Goal: Task Accomplishment & Management: Manage account settings

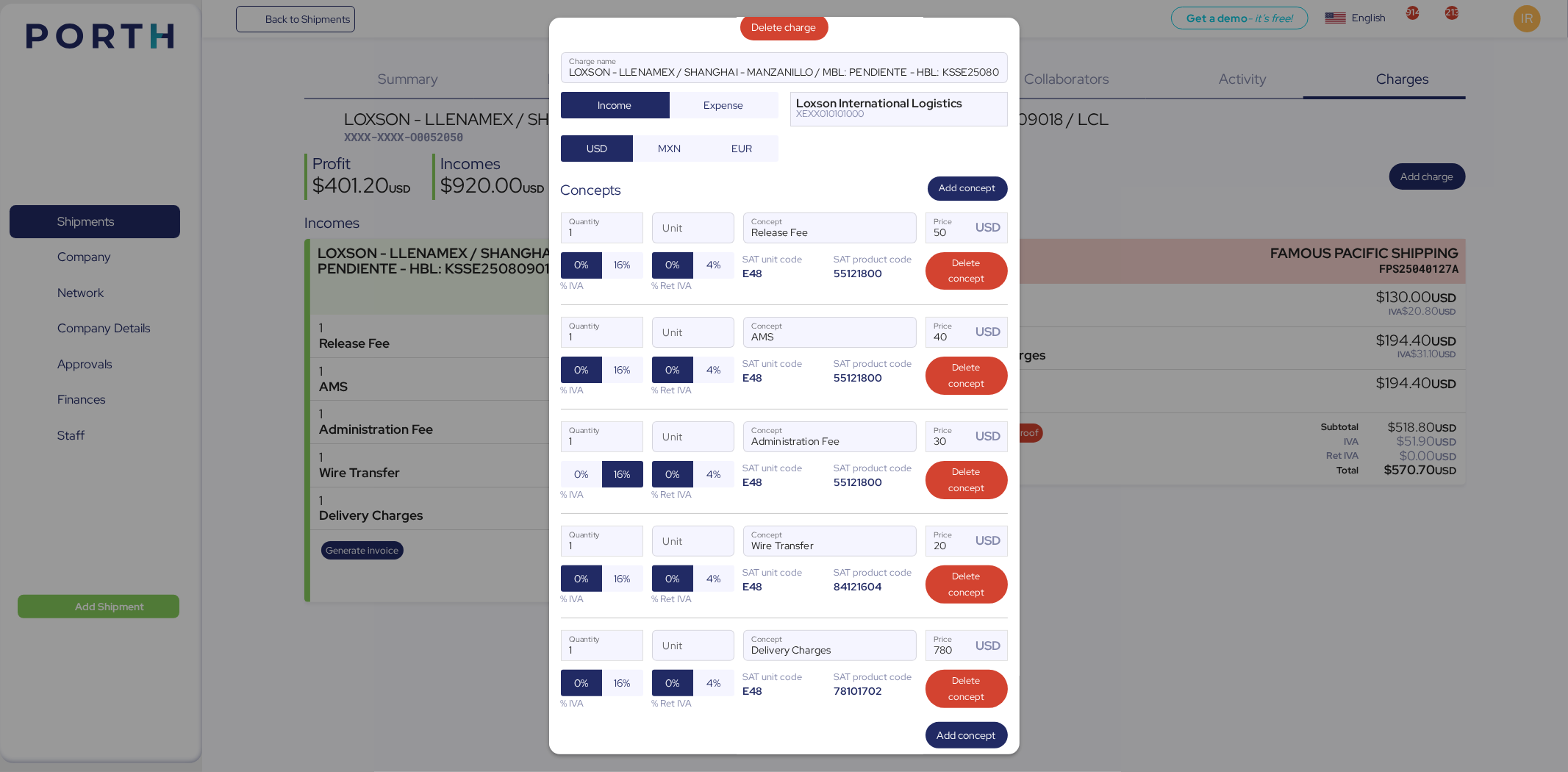
scroll to position [174, 0]
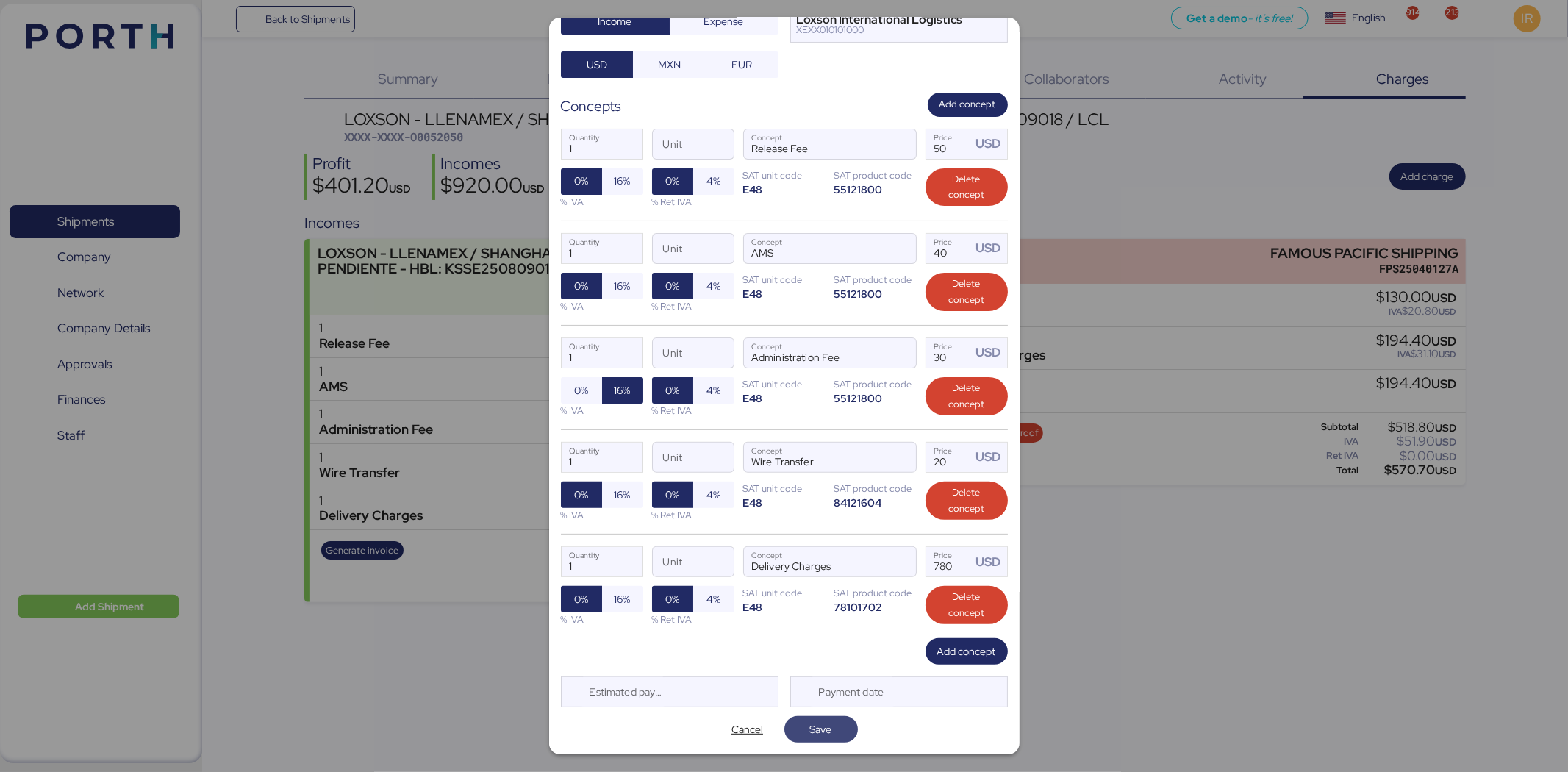
click at [819, 727] on span "Save" at bounding box center [821, 729] width 22 height 18
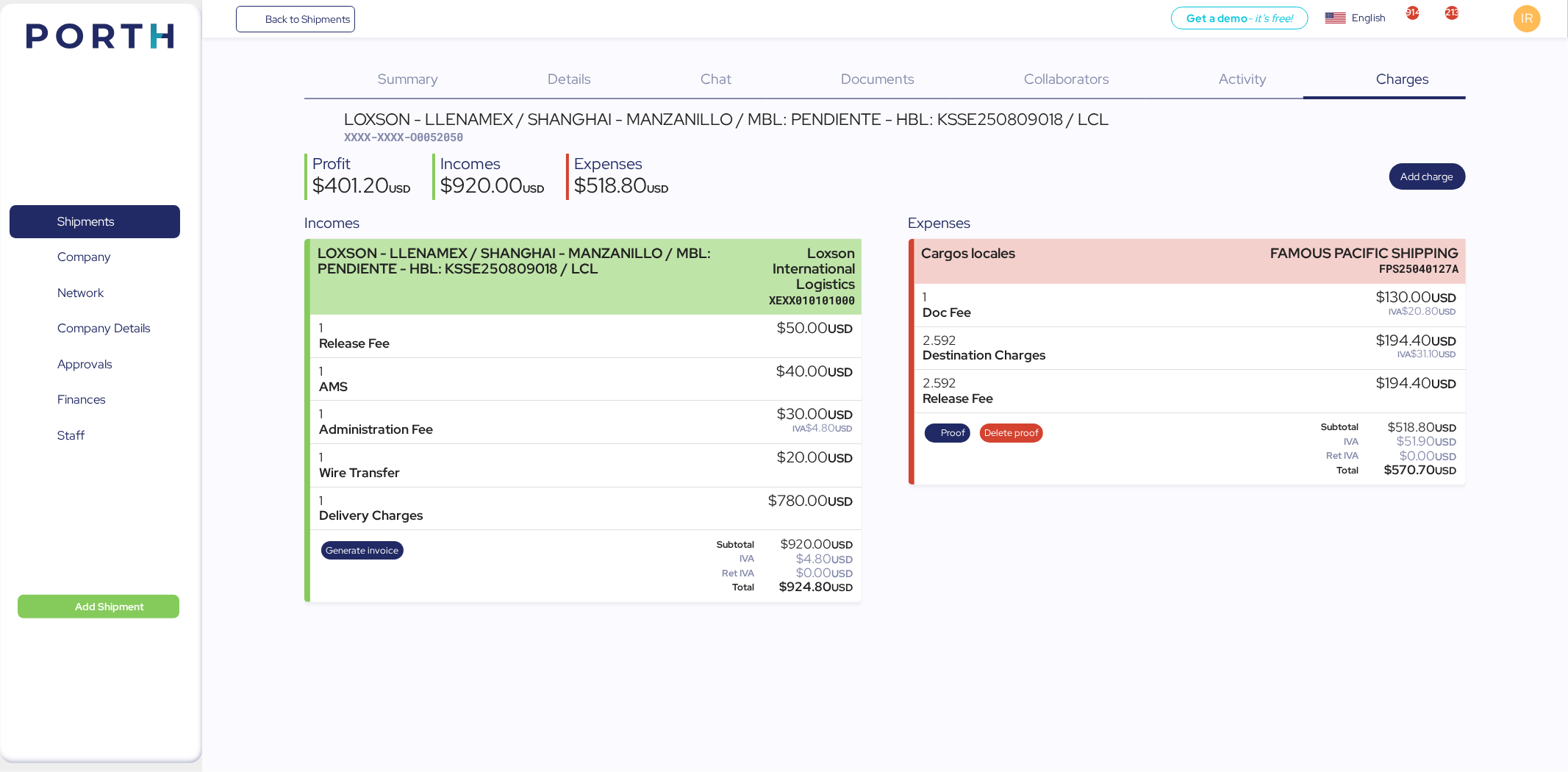
click at [620, 260] on div "LOXSON - LLENAMEX / SHANGHAI - MANZANILLO / MBL: PENDIENTE - HBL: KSSE250809018…" at bounding box center [523, 261] width 412 height 31
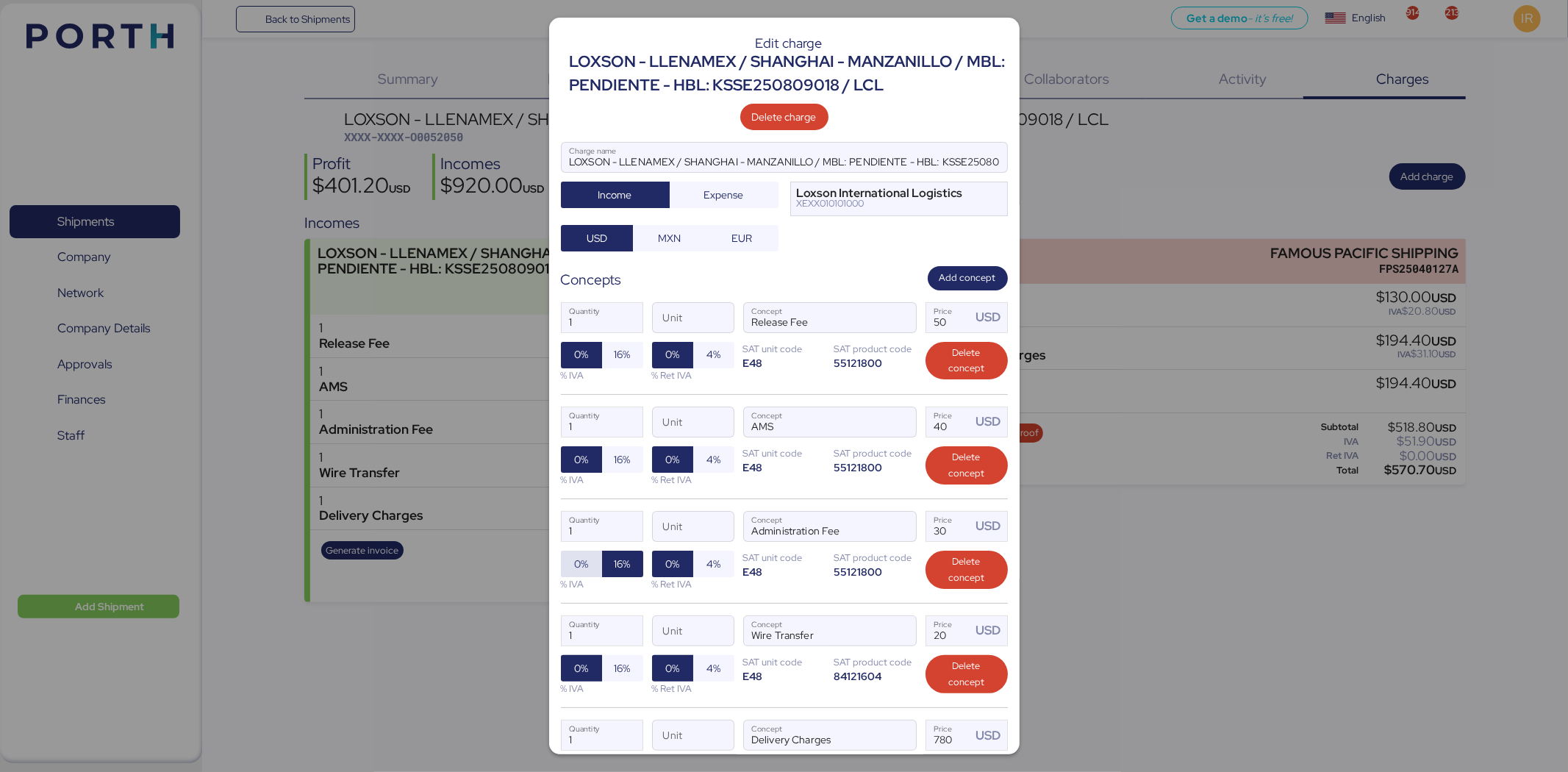
click at [585, 564] on span "0%" at bounding box center [581, 564] width 14 height 18
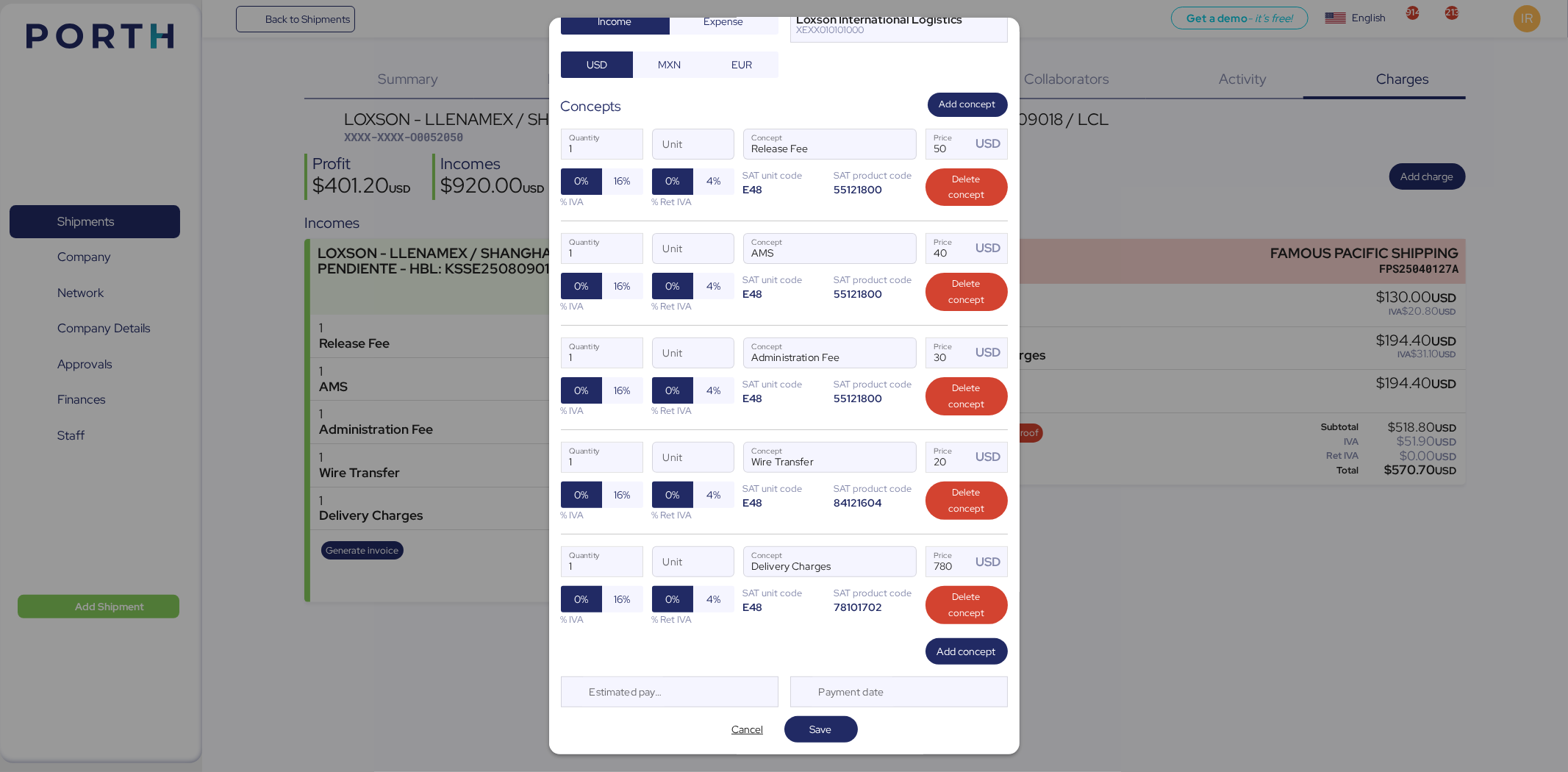
click at [820, 711] on div "Edit charge LOXSON - LLENAMEX / SHANGHAI - MANZANILLO / MBL: PENDIENTE - HBL: K…" at bounding box center [784, 386] width 470 height 737
click at [817, 719] on span "Save" at bounding box center [821, 729] width 50 height 21
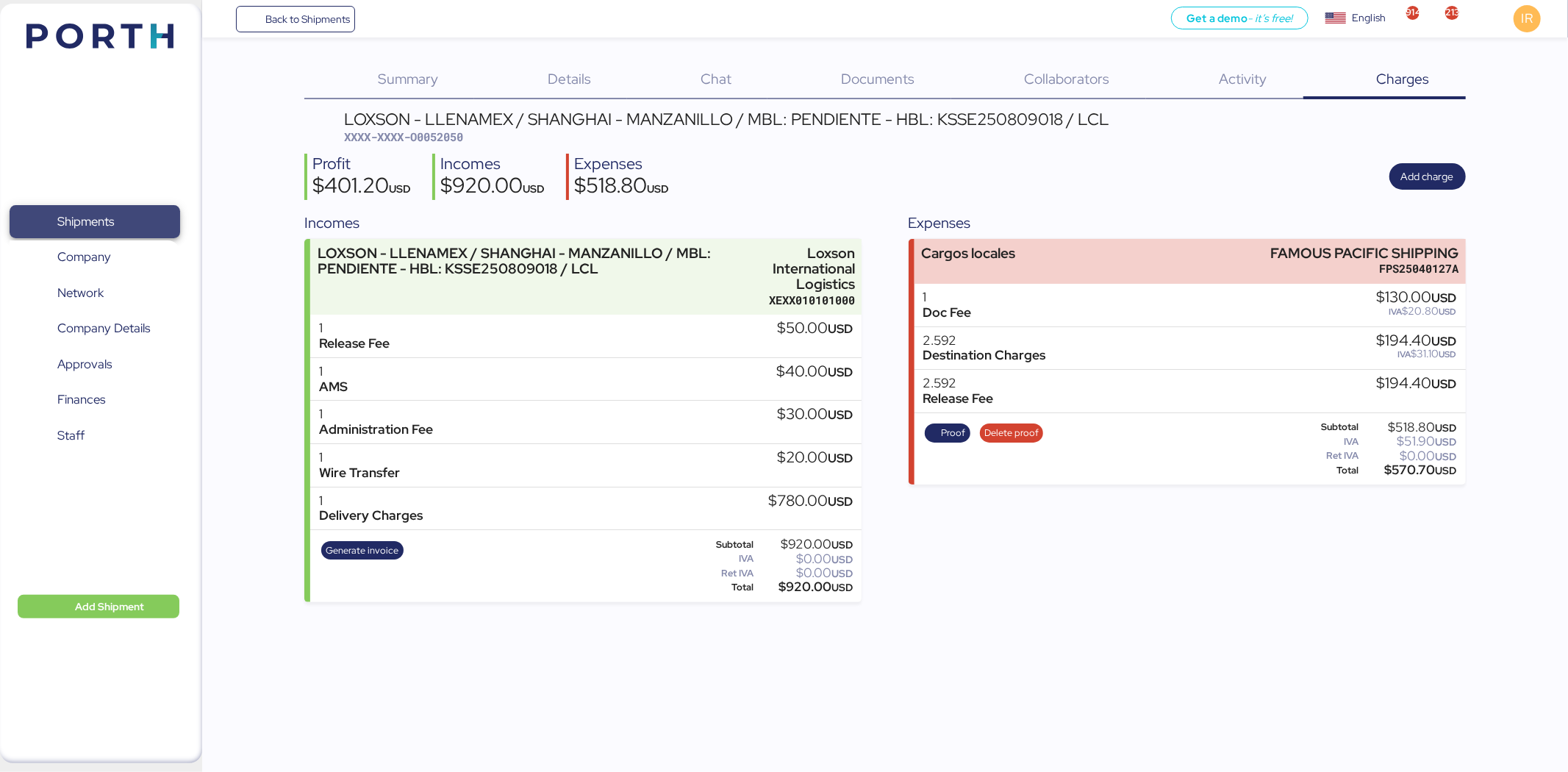
click at [142, 229] on span "Shipments" at bounding box center [94, 221] width 158 height 21
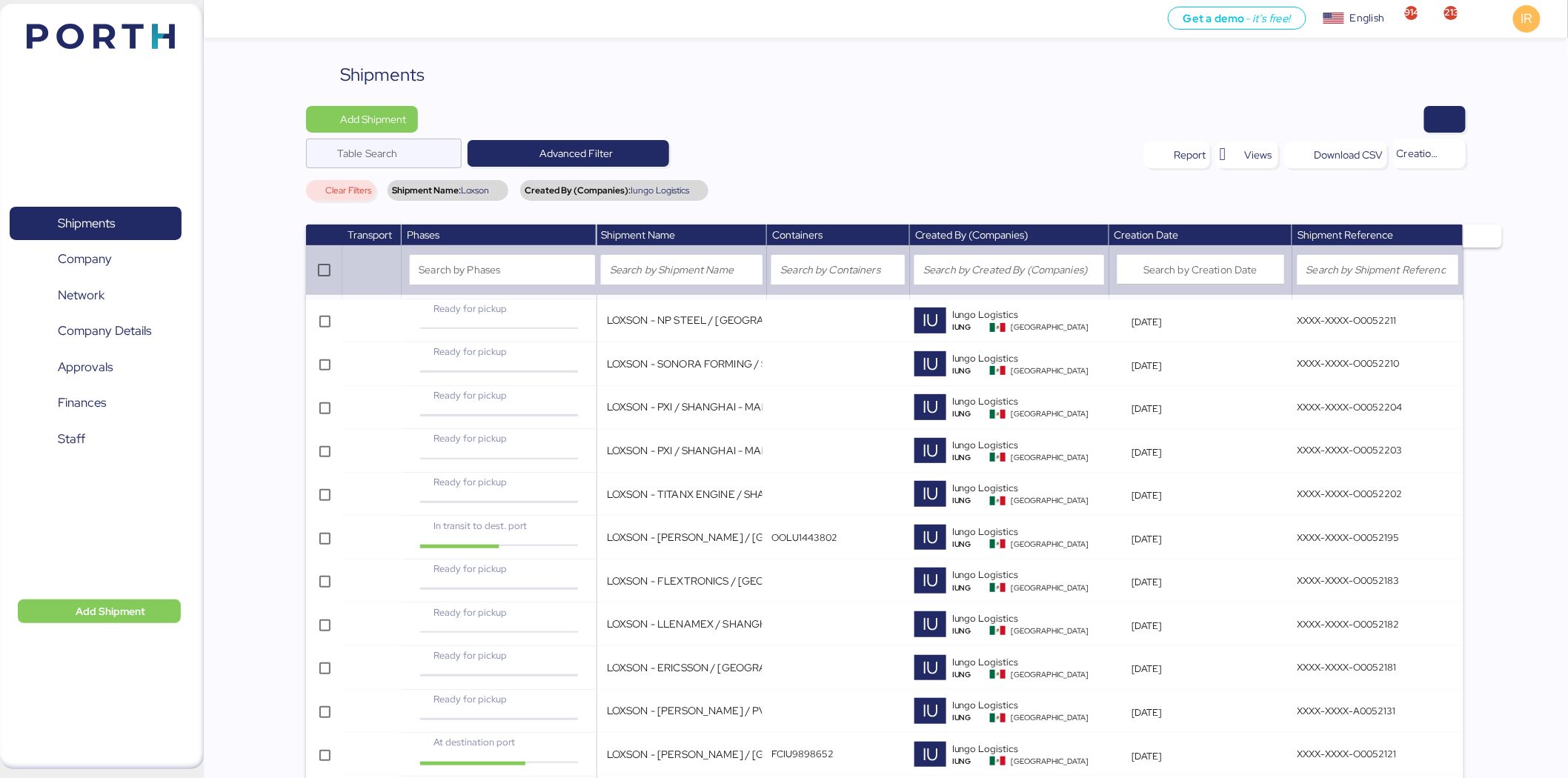
scroll to position [2887, 0]
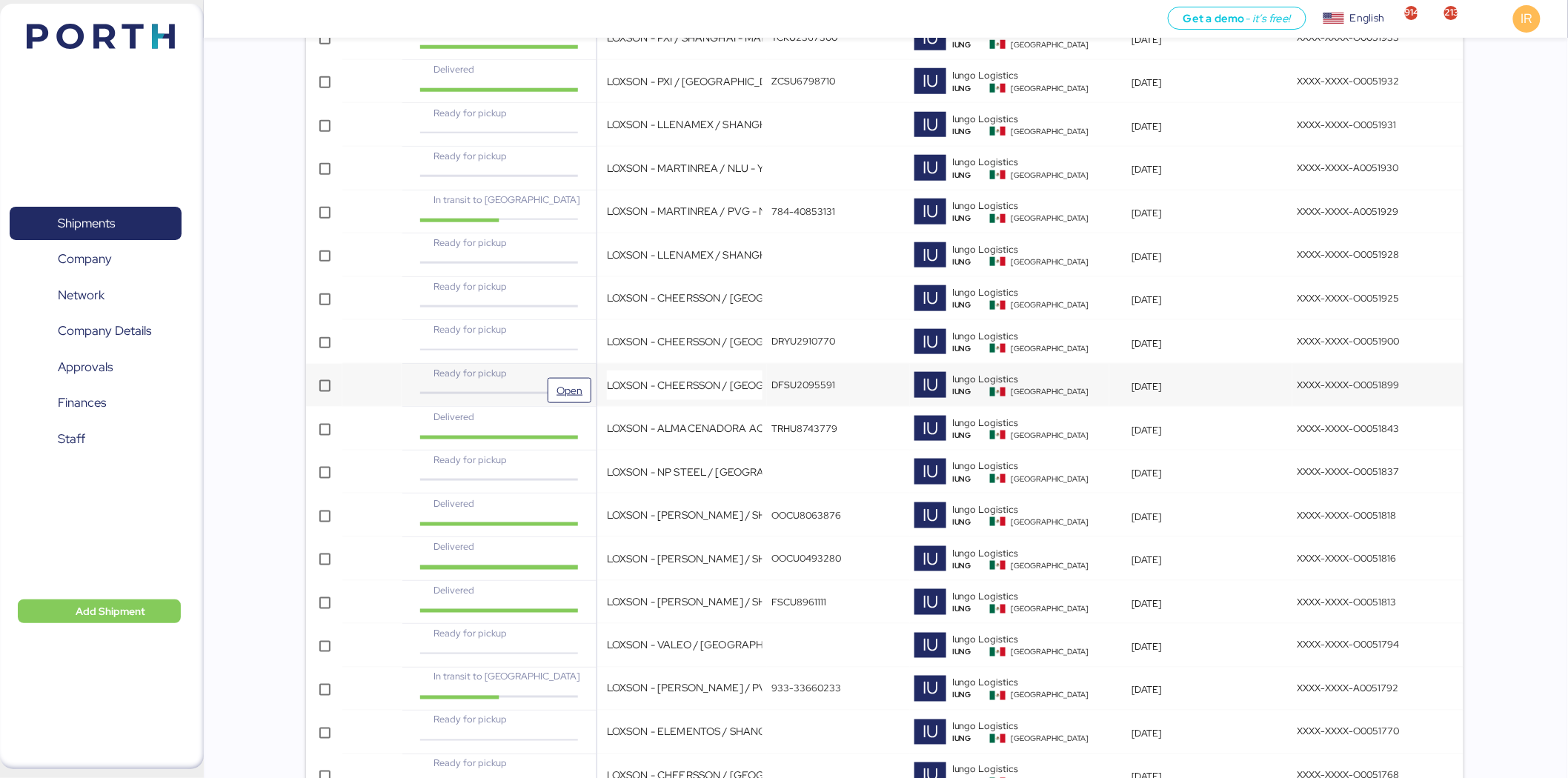
click at [506, 374] on div "Ready for pickup" at bounding box center [498, 373] width 161 height 14
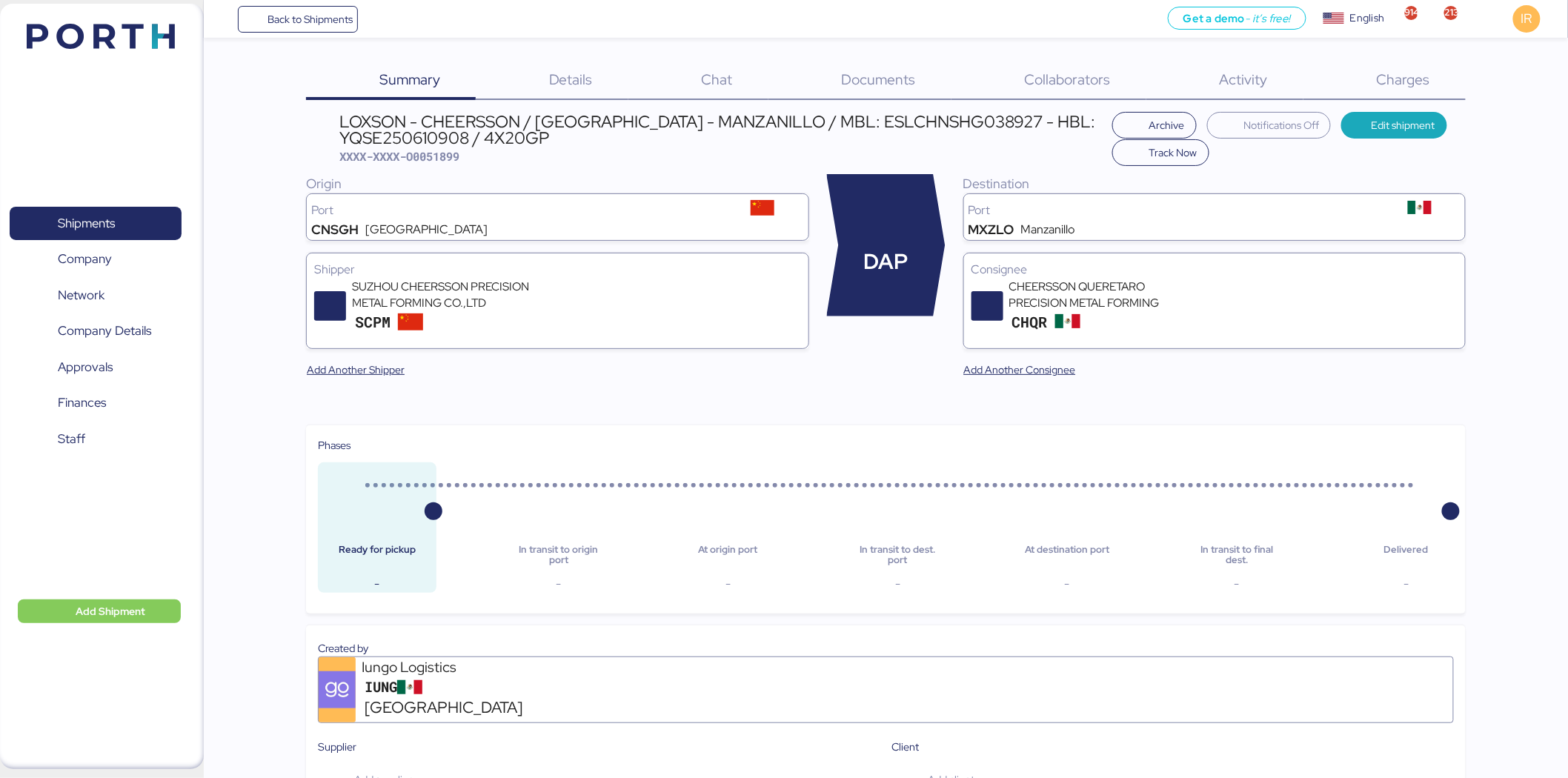
click at [1356, 79] on div "Charges 0" at bounding box center [1385, 80] width 162 height 39
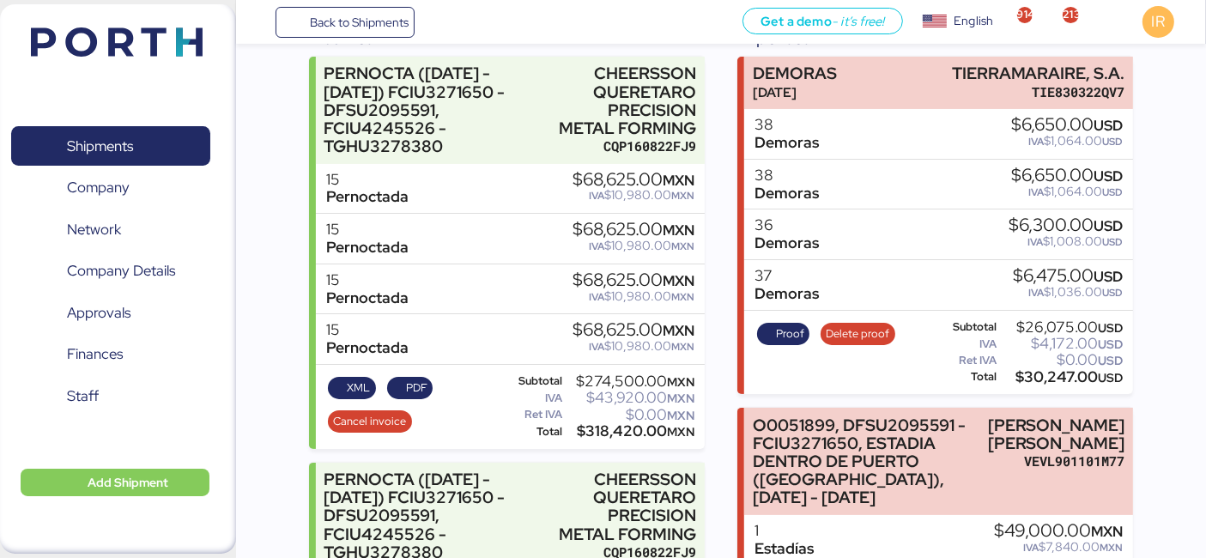
scroll to position [267, 0]
click at [776, 335] on span "Proof" at bounding box center [790, 333] width 28 height 19
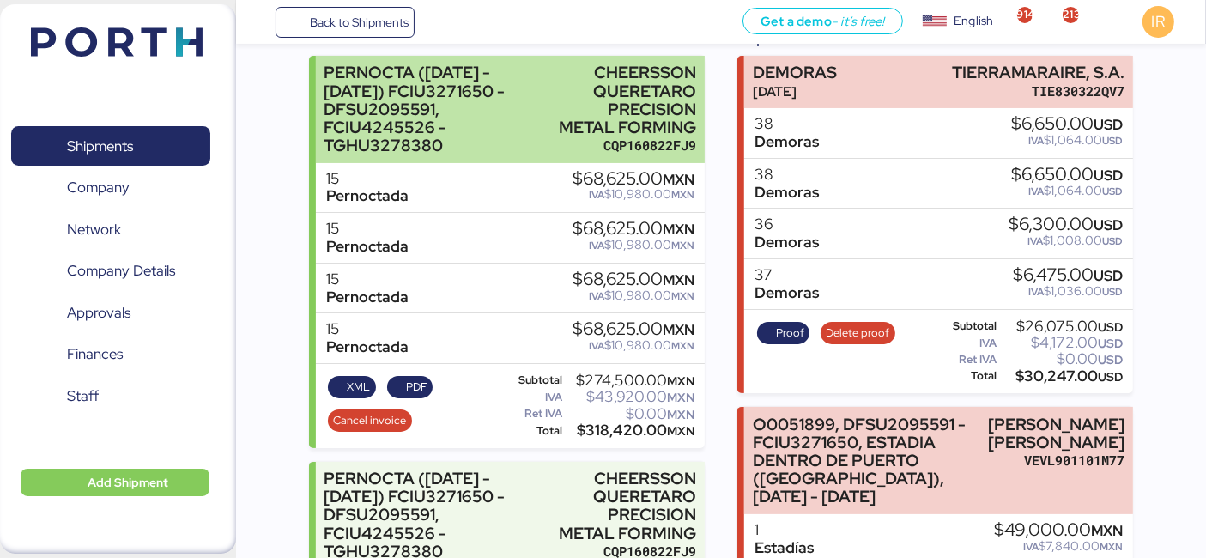
scroll to position [0, 0]
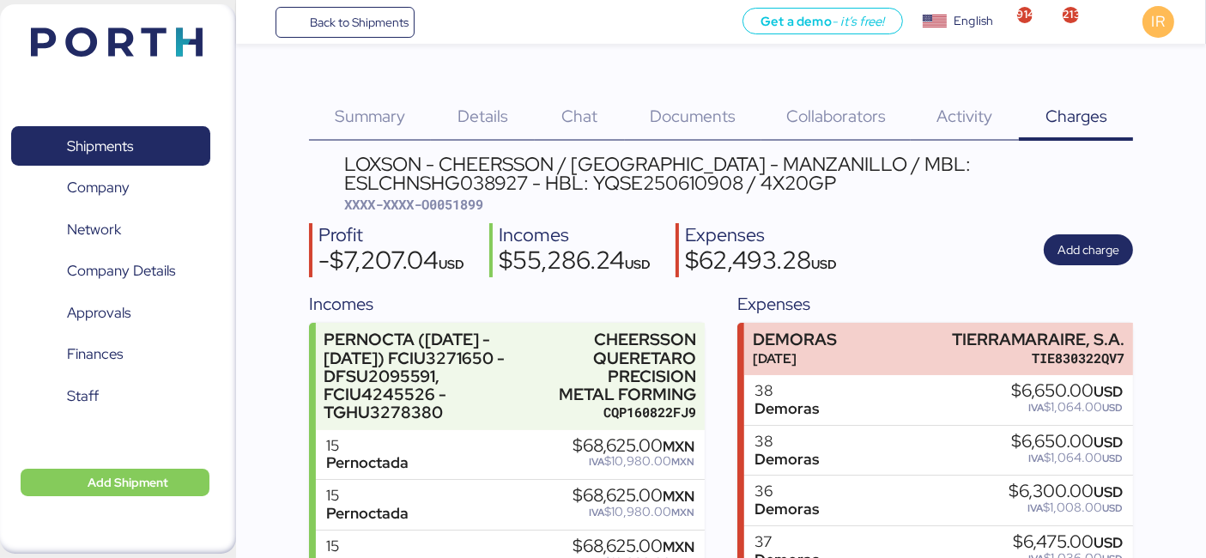
click at [462, 205] on span "XXXX-XXXX-O0051899" at bounding box center [414, 204] width 139 height 17
copy span "O0051899"
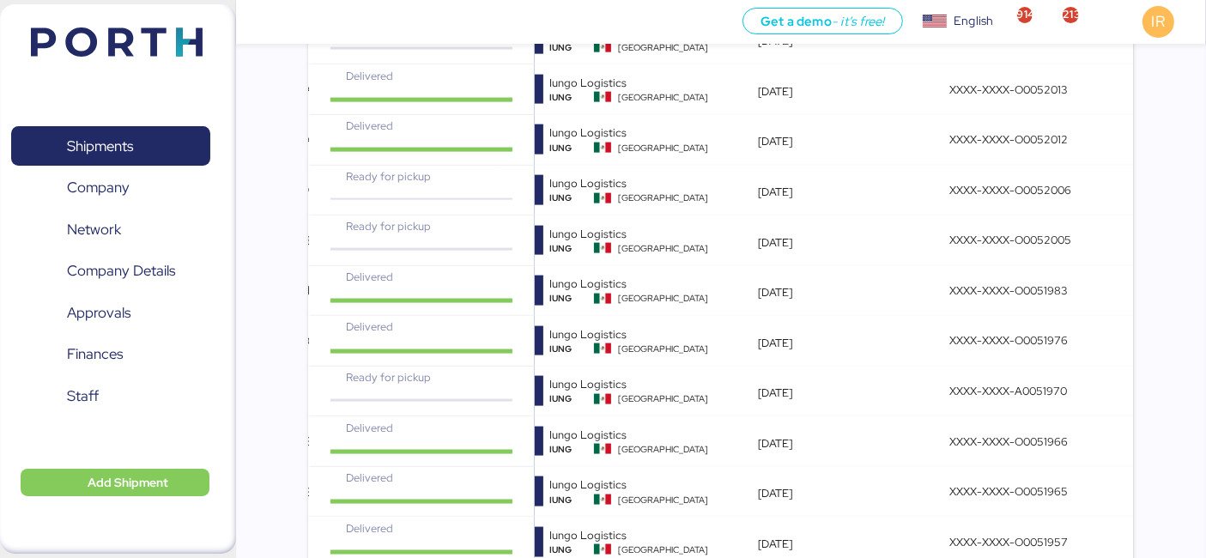
scroll to position [3445, 0]
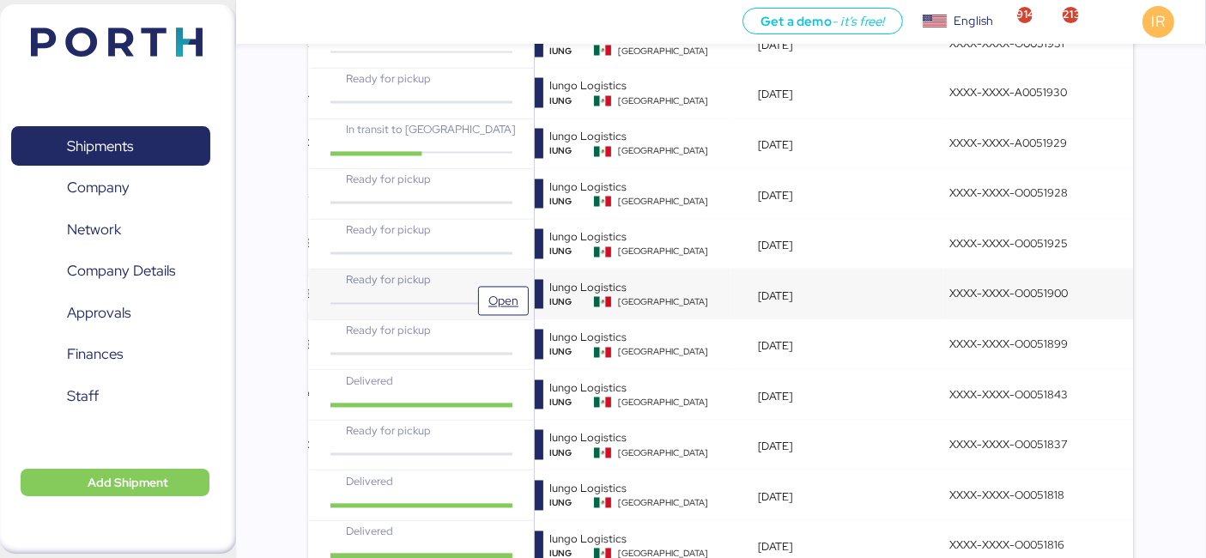
click at [446, 271] on div "Ready for pickup" at bounding box center [421, 279] width 187 height 16
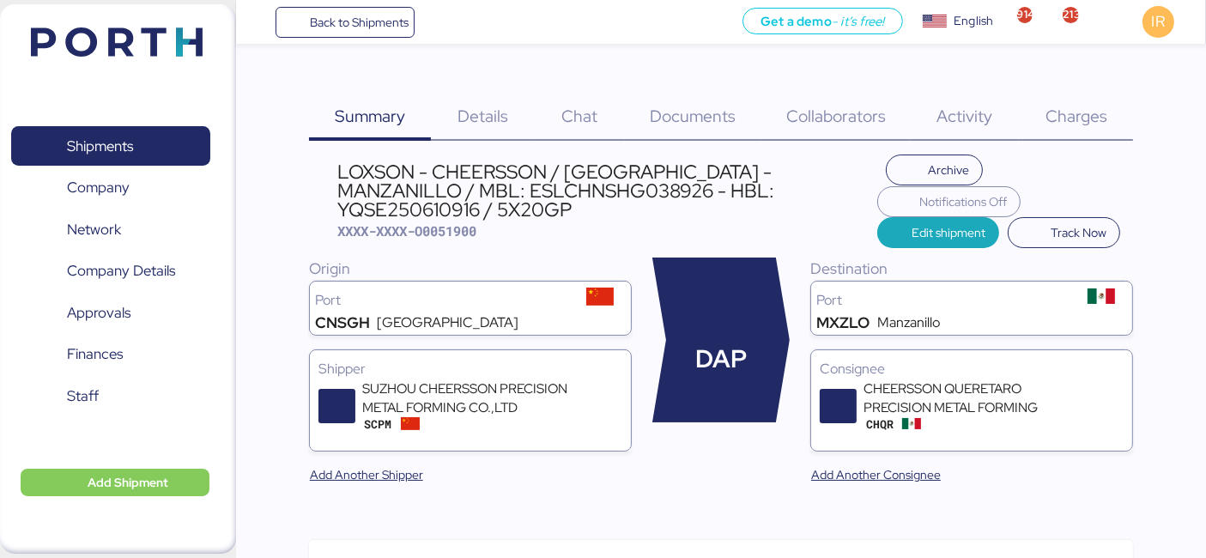
click at [1069, 111] on span "Charges" at bounding box center [1076, 116] width 62 height 22
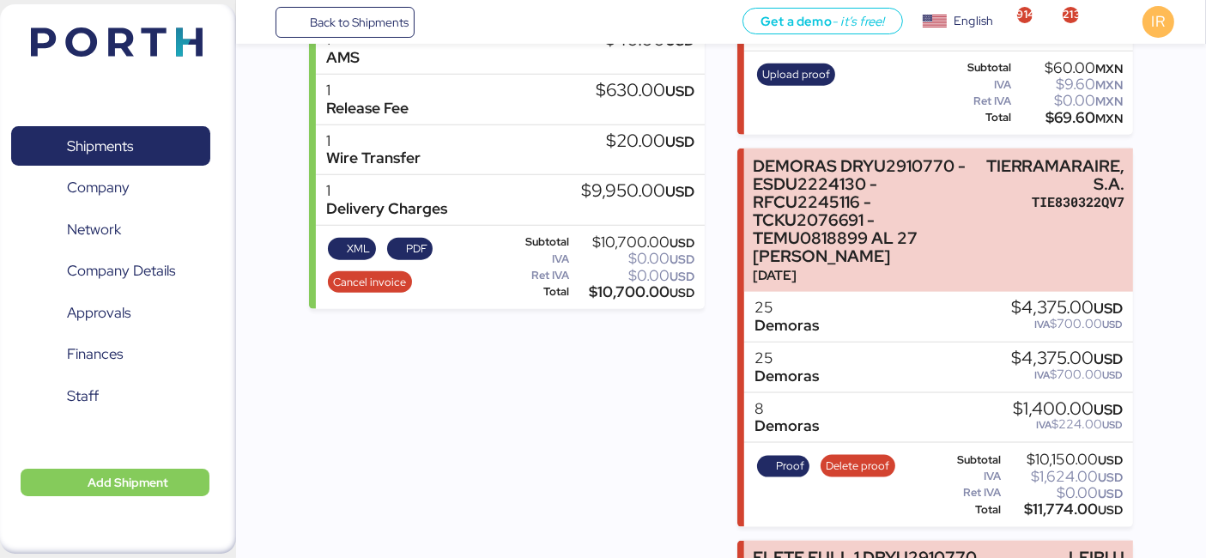
scroll to position [2065, 0]
click at [779, 458] on span "Proof" at bounding box center [790, 465] width 28 height 19
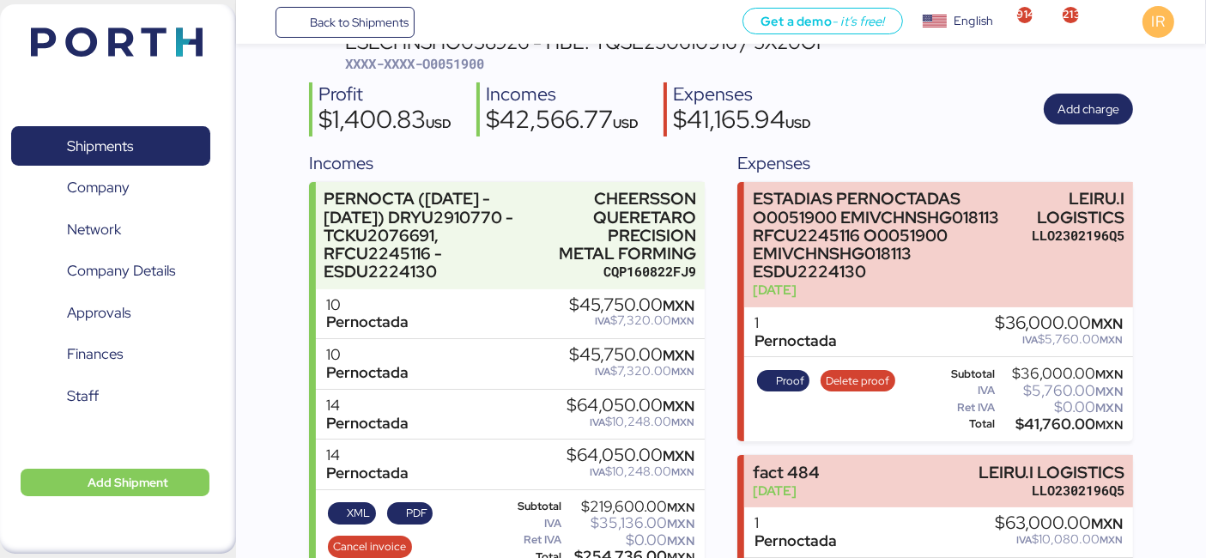
scroll to position [0, 0]
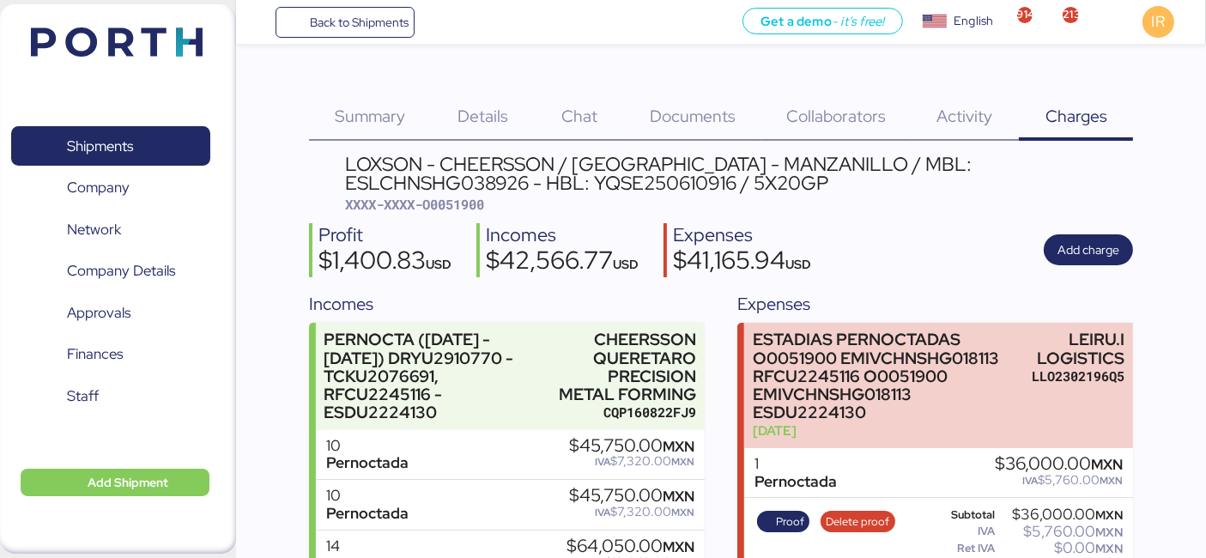
click at [456, 204] on span "XXXX-XXXX-O0051900" at bounding box center [414, 204] width 139 height 17
copy span "O0051900"
click at [479, 110] on span "Details" at bounding box center [482, 116] width 51 height 22
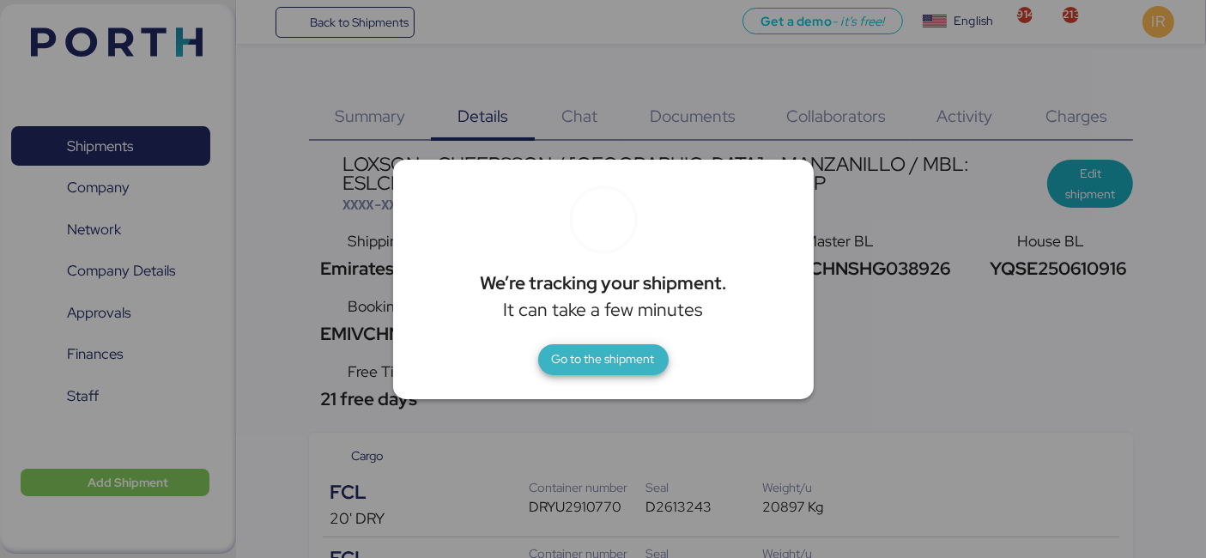
click at [562, 354] on span "Go to the shipment" at bounding box center [603, 358] width 103 height 21
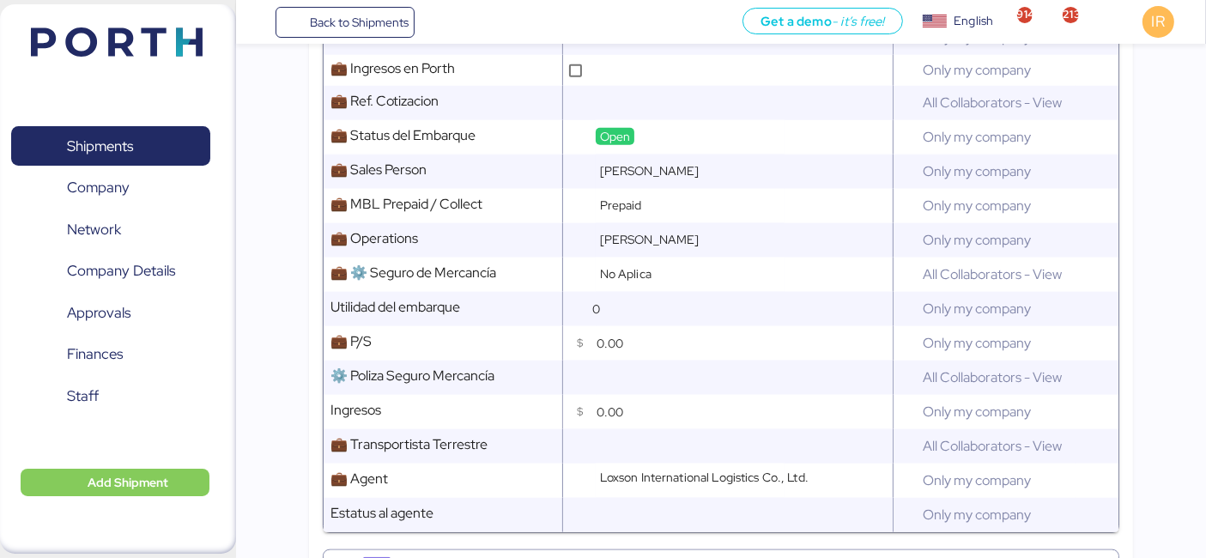
scroll to position [1624, 0]
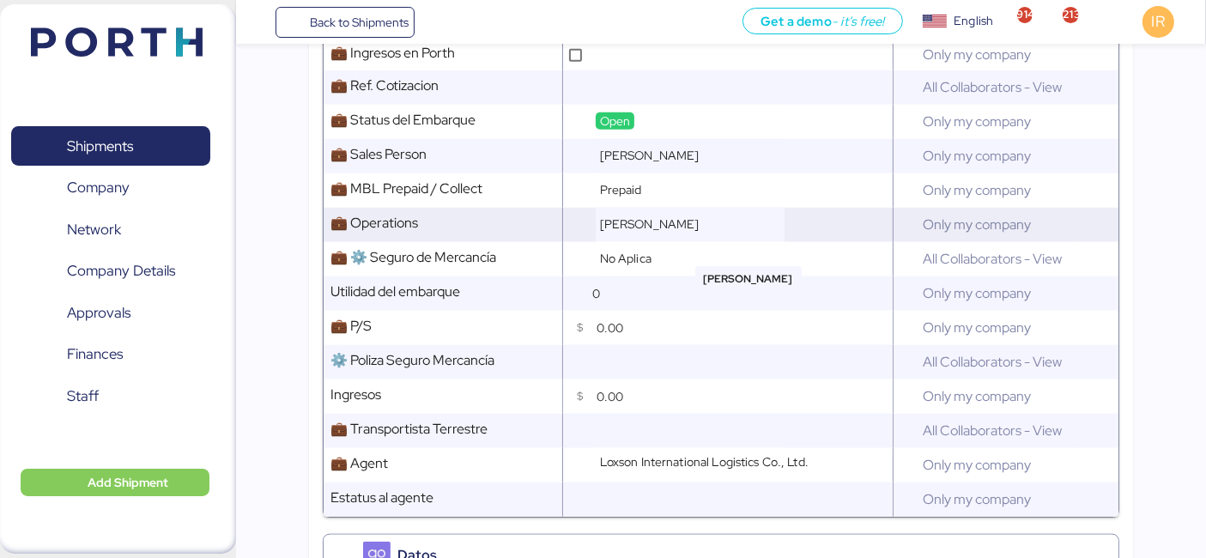
click at [643, 230] on span "[PERSON_NAME]" at bounding box center [650, 223] width 100 height 15
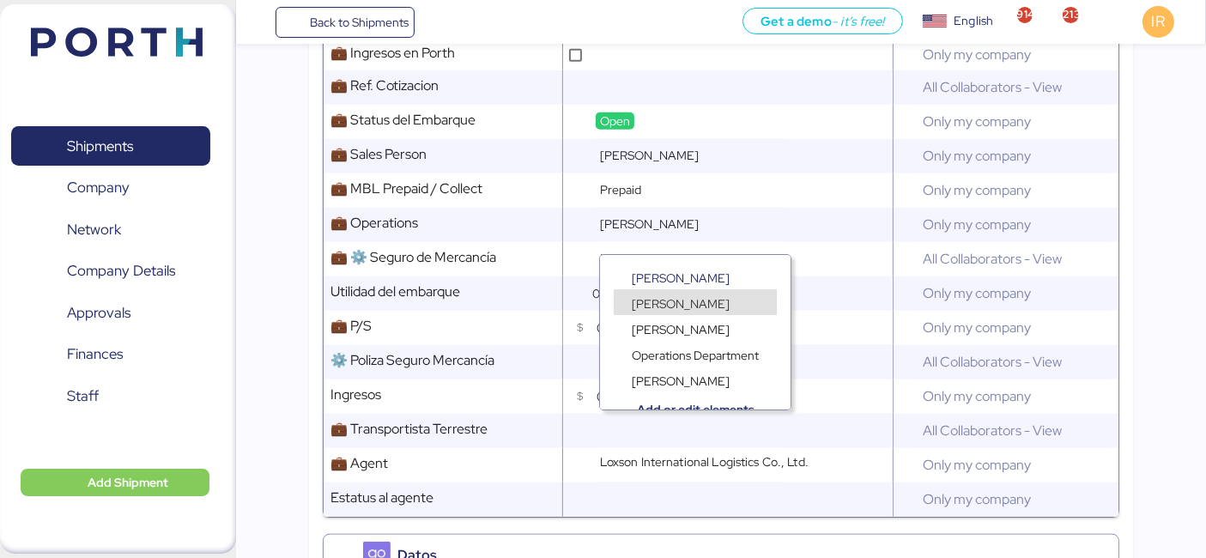
click at [661, 306] on div "[PERSON_NAME]" at bounding box center [695, 319] width 191 height 26
click at [650, 298] on span "[PERSON_NAME]" at bounding box center [681, 303] width 98 height 15
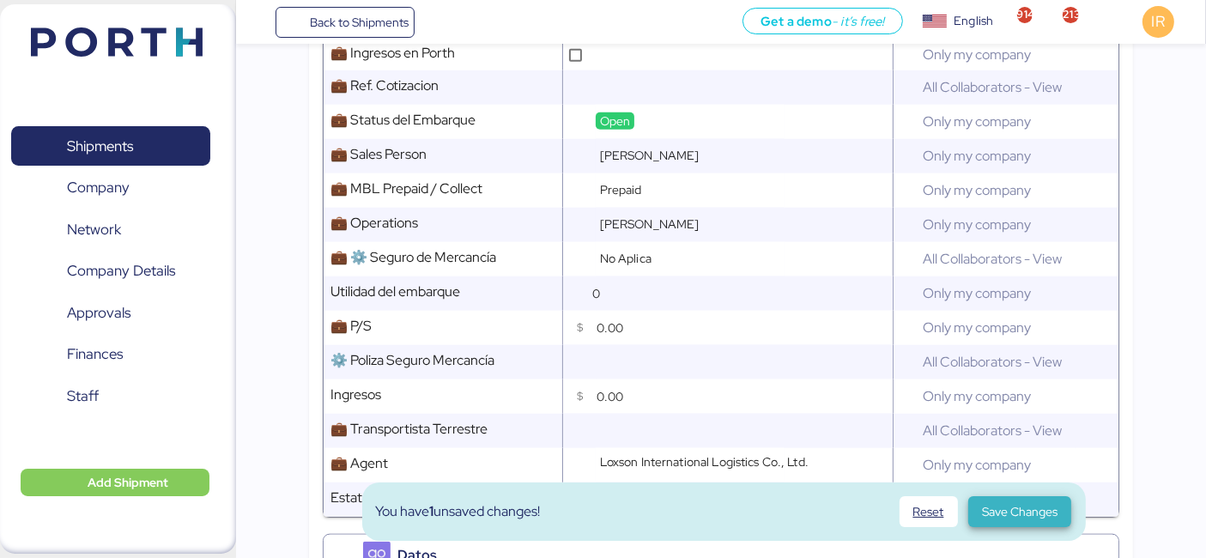
click at [999, 518] on span "Save Changes" at bounding box center [1020, 511] width 76 height 21
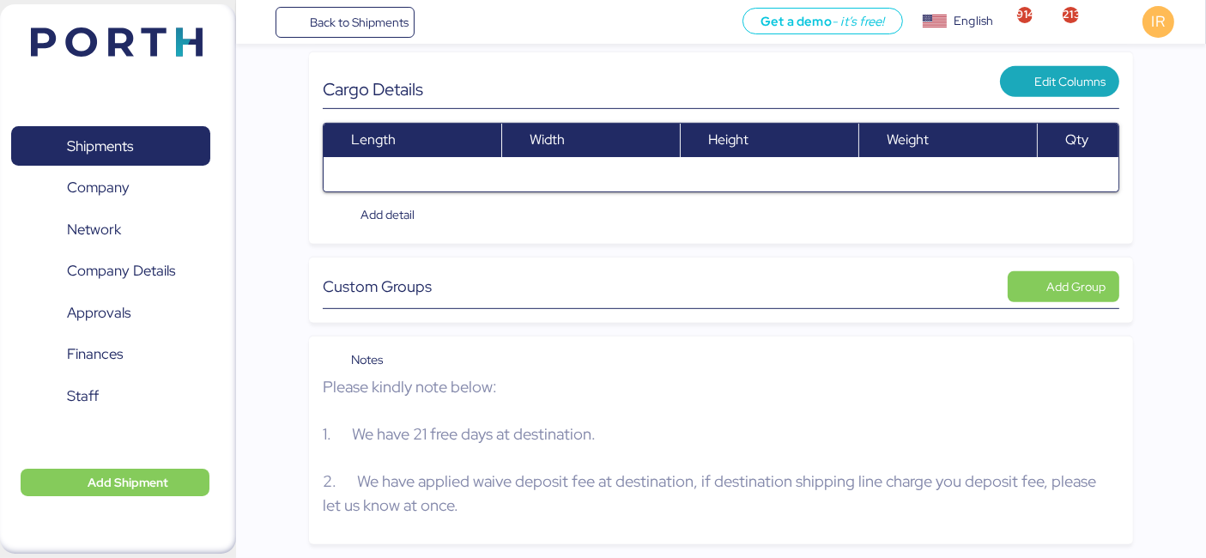
scroll to position [789, 0]
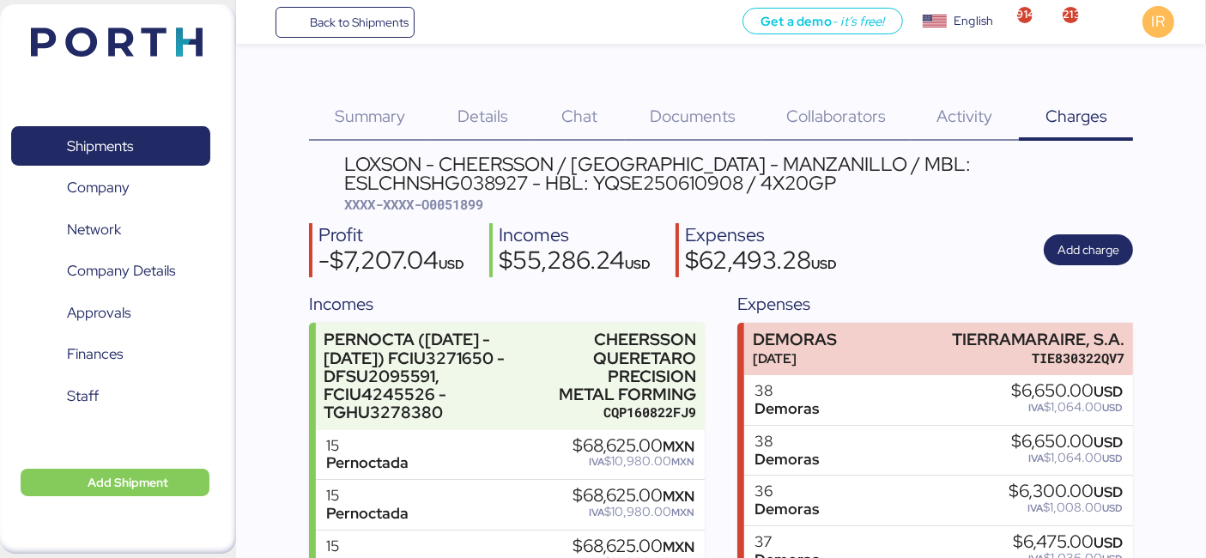
click at [508, 109] on div "Details 0" at bounding box center [483, 106] width 104 height 70
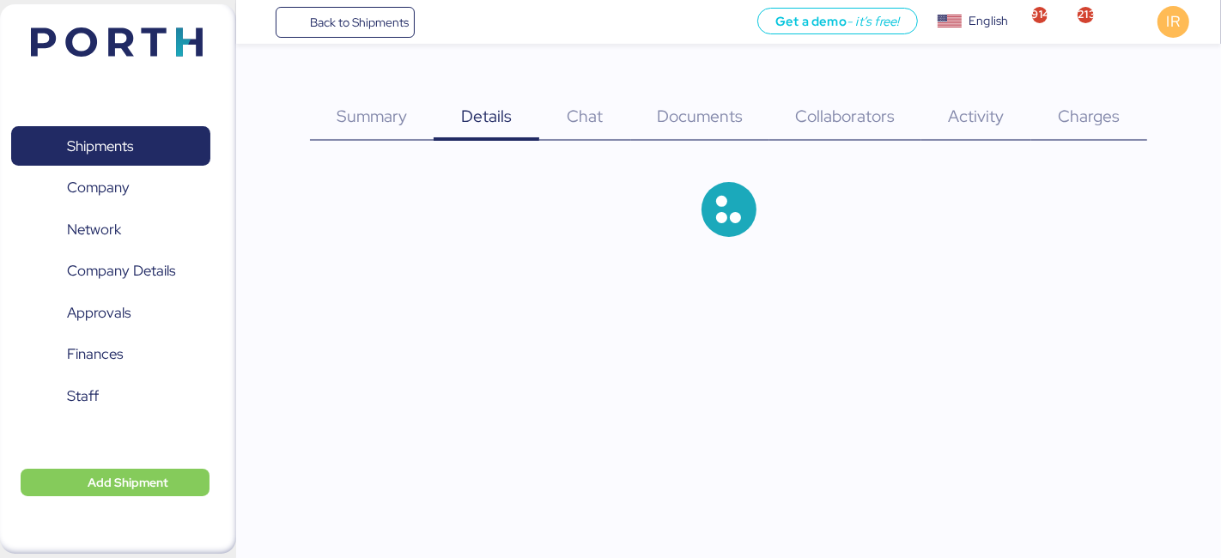
click at [715, 240] on div at bounding box center [728, 209] width 837 height 110
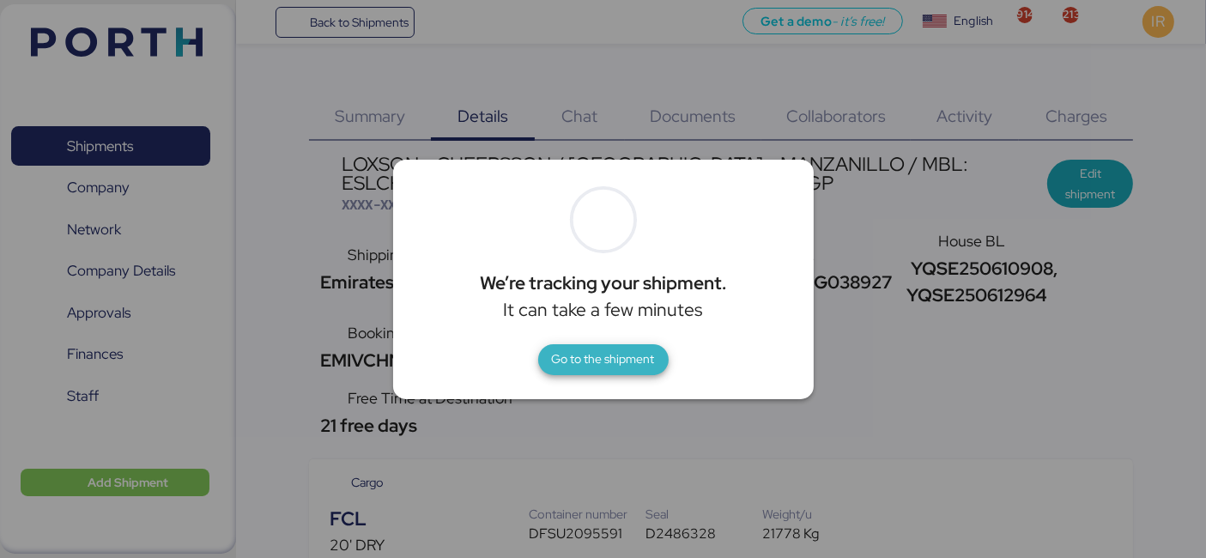
click at [603, 364] on span "Go to the shipment" at bounding box center [603, 358] width 103 height 21
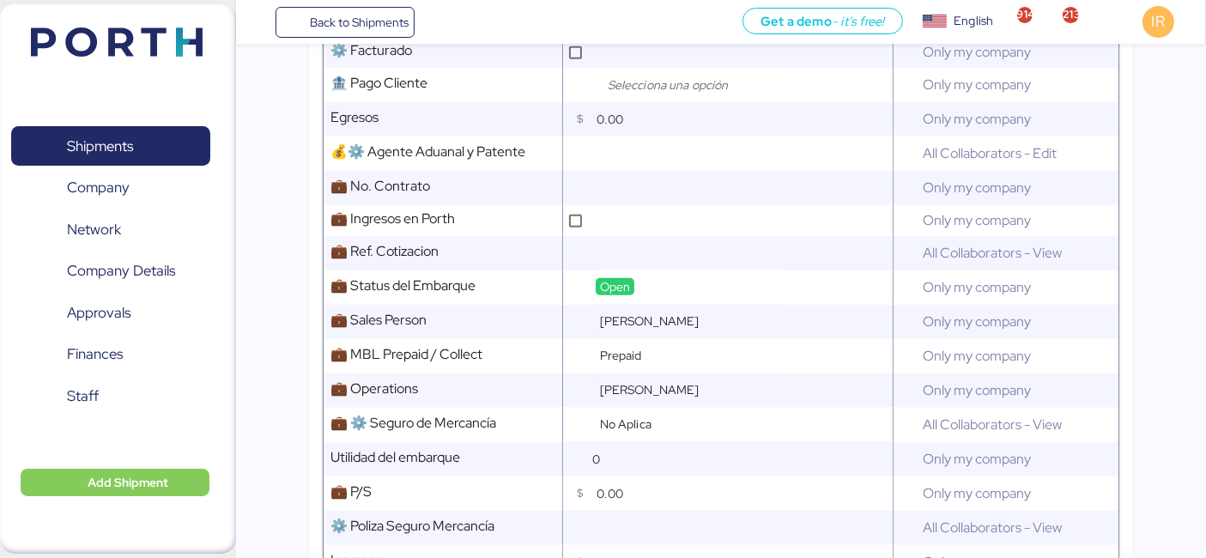
scroll to position [1427, 0]
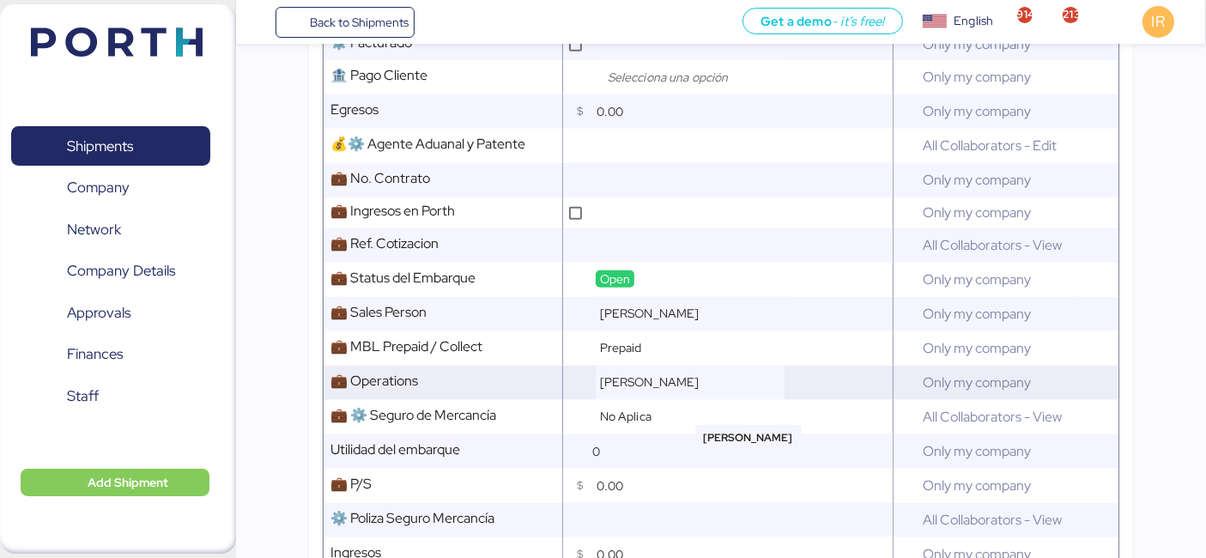
click at [643, 390] on span "[PERSON_NAME]" at bounding box center [650, 381] width 100 height 15
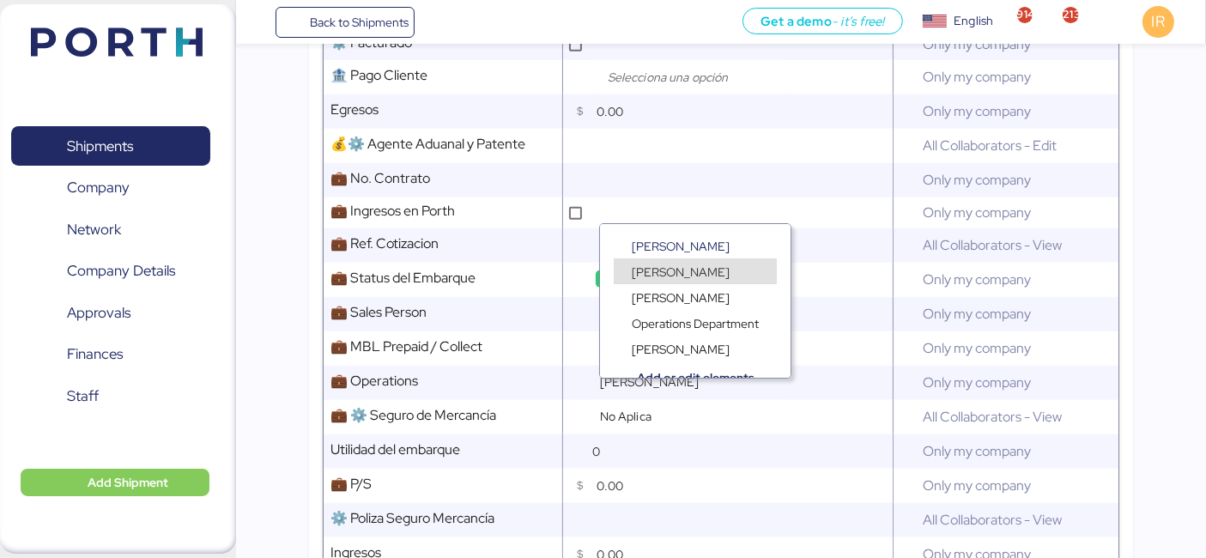
click at [687, 273] on span "[PERSON_NAME]" at bounding box center [681, 271] width 98 height 15
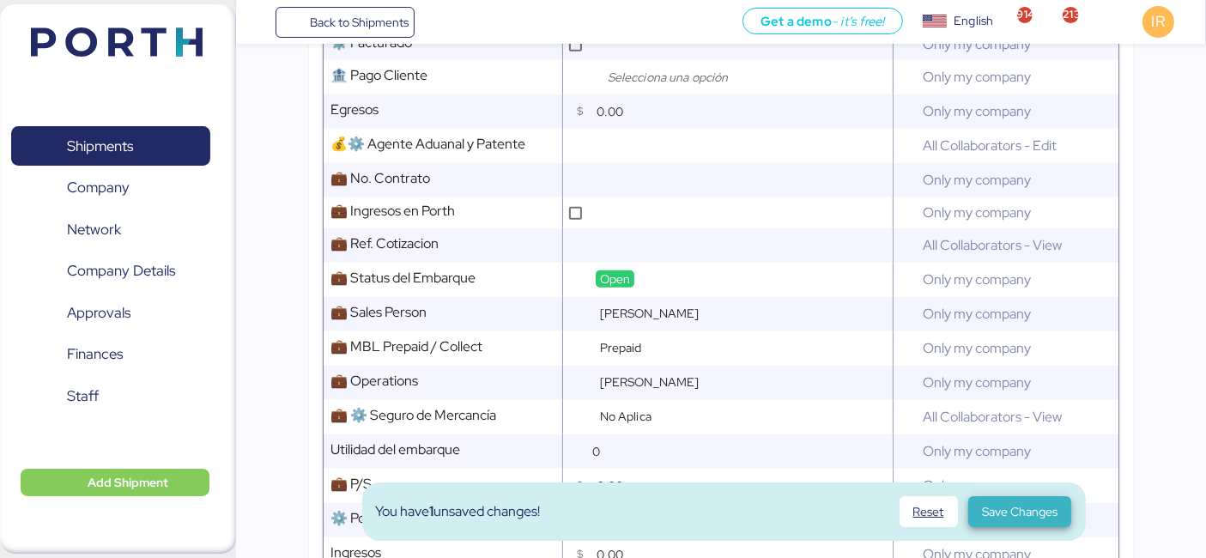
click at [1022, 511] on span "Save Changes" at bounding box center [1020, 511] width 76 height 21
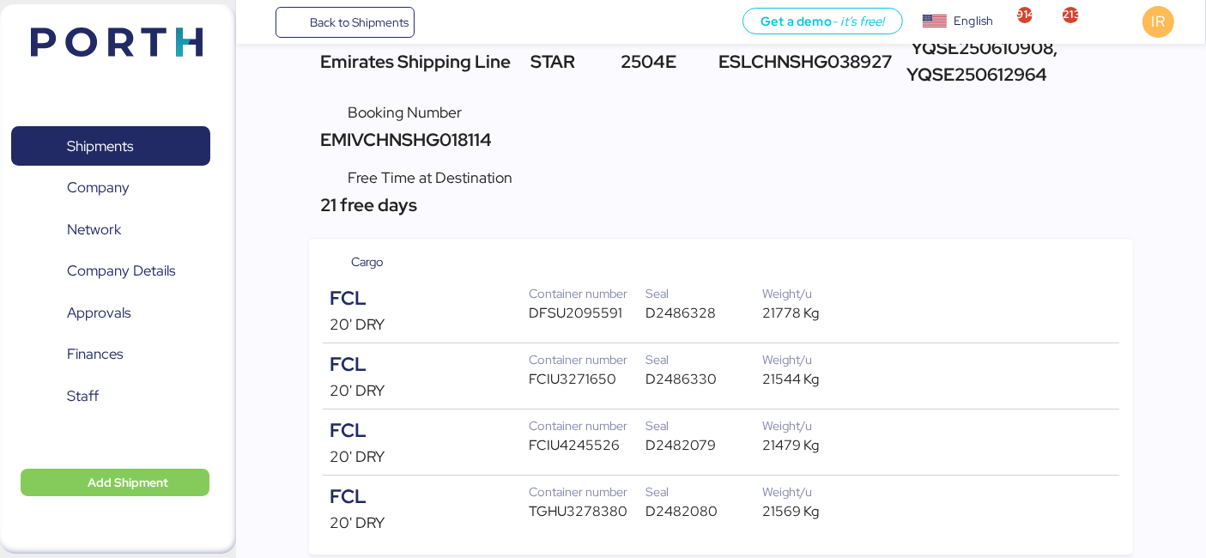
scroll to position [0, 0]
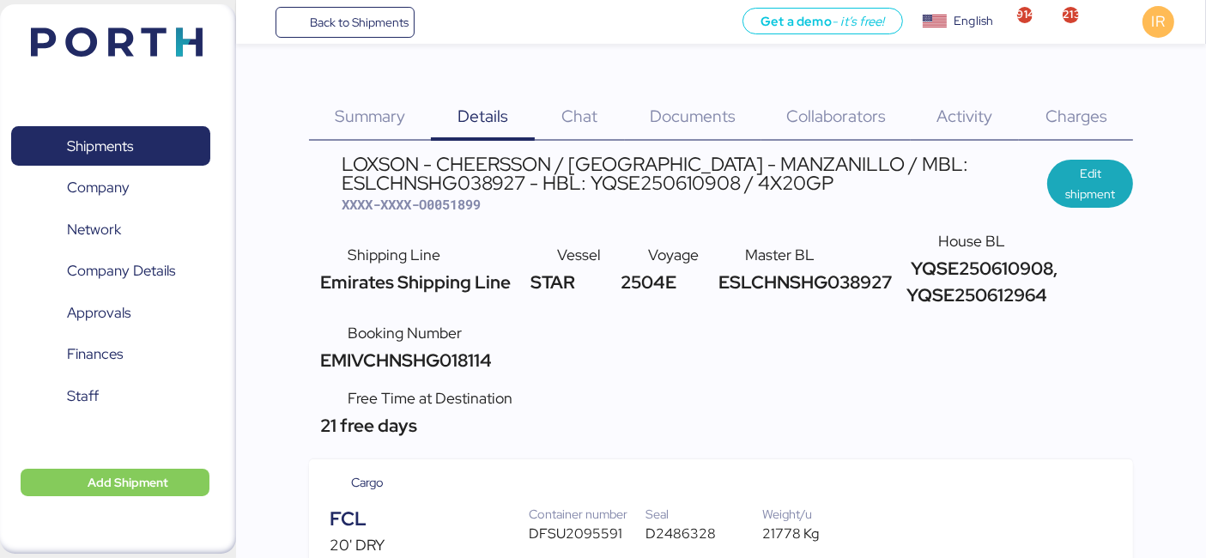
click at [1101, 122] on span "Charges" at bounding box center [1076, 116] width 62 height 22
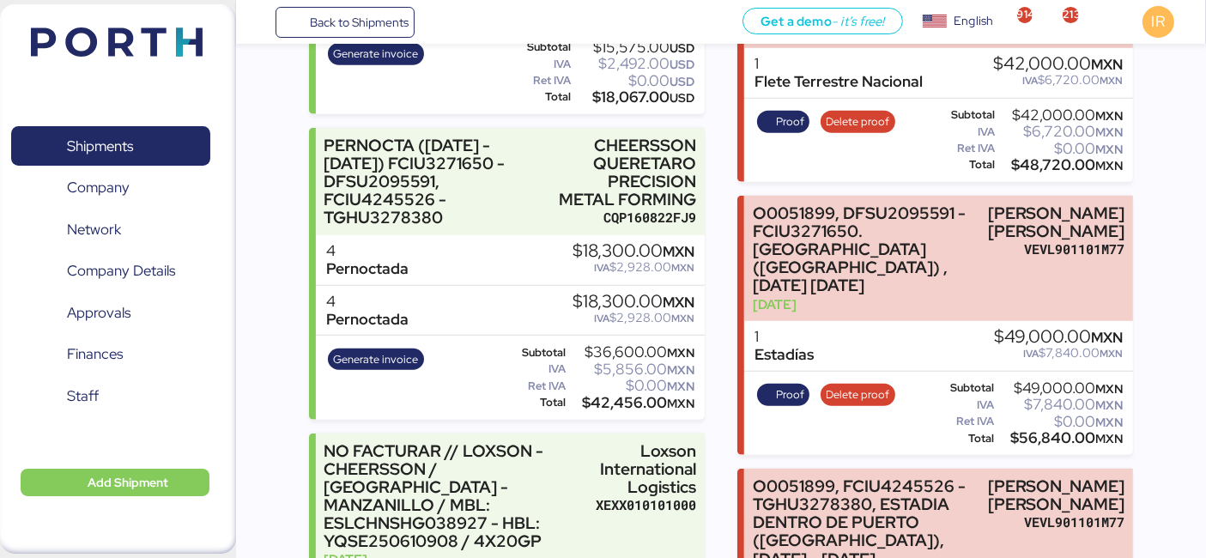
scroll to position [1136, 0]
